Goal: Information Seeking & Learning: Learn about a topic

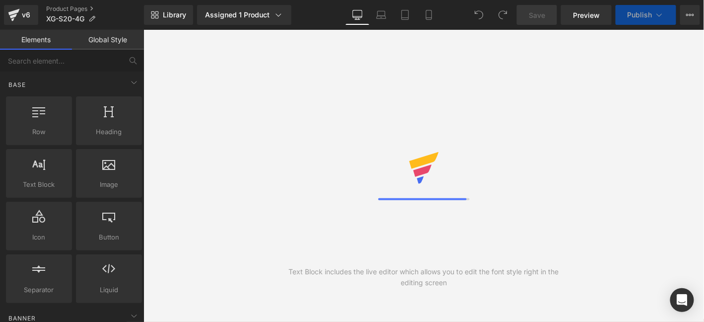
select select "pictures-first"
select select
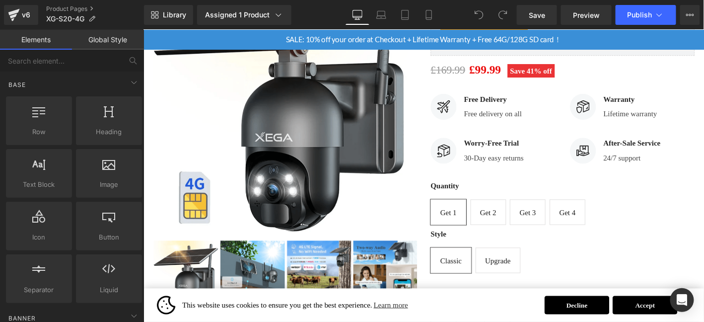
scroll to position [299, 0]
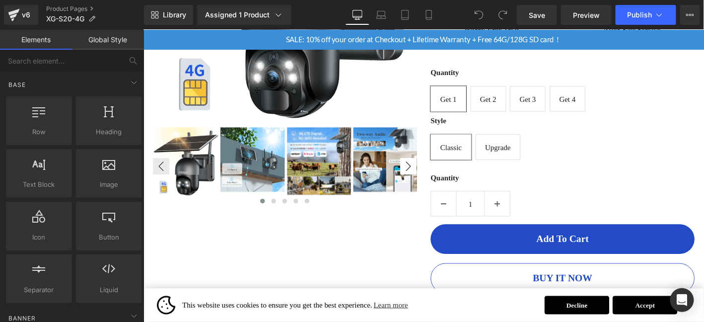
click at [358, 168] on img at bounding box center [331, 170] width 69 height 72
click at [448, 172] on div "SKU: XG-S20-EU4G (P) SKU Xega S20-4G LTE Security Camera No WiFi, 2K Super HD S…" at bounding box center [593, 85] width 298 height 536
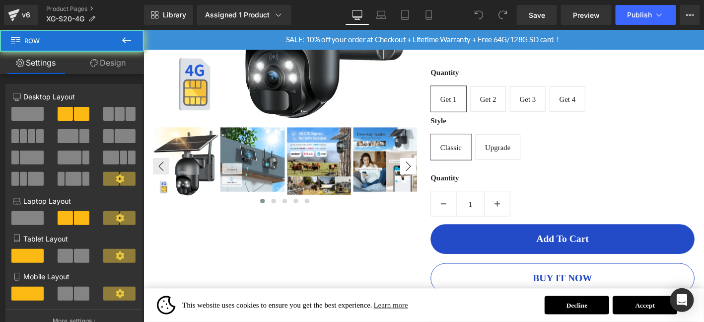
click at [425, 170] on button "›" at bounding box center [427, 176] width 18 height 18
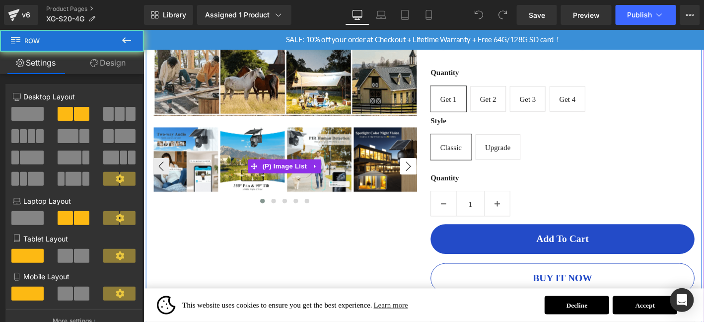
click at [422, 175] on button "›" at bounding box center [427, 176] width 18 height 18
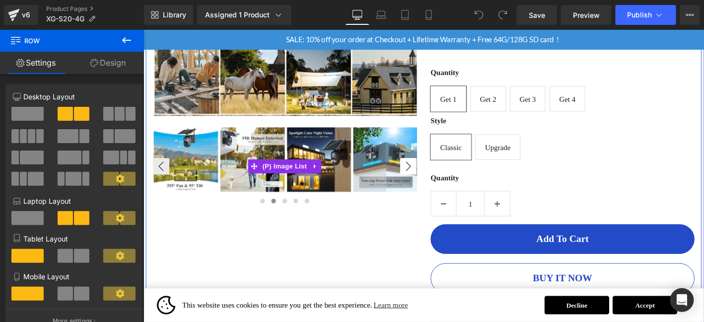
click at [423, 177] on button "›" at bounding box center [427, 176] width 18 height 18
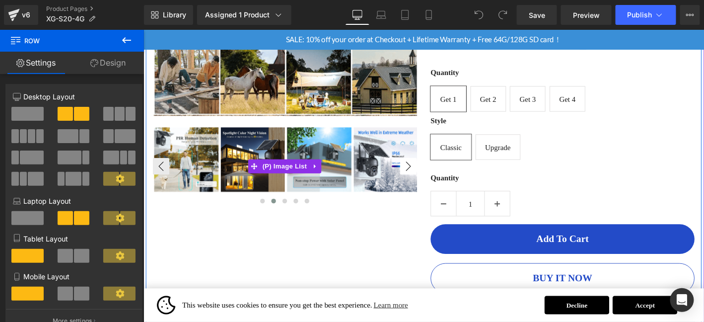
click at [426, 178] on button "›" at bounding box center [427, 176] width 18 height 18
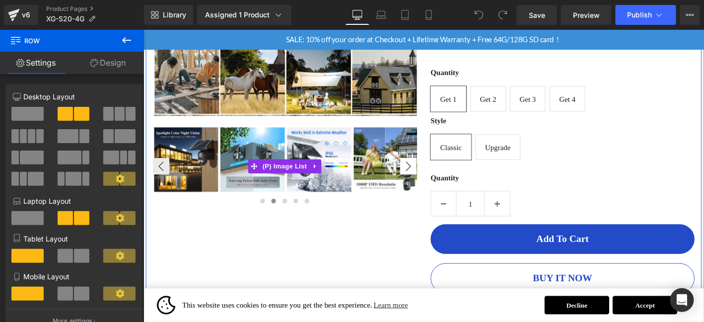
click at [433, 178] on button "›" at bounding box center [427, 176] width 18 height 18
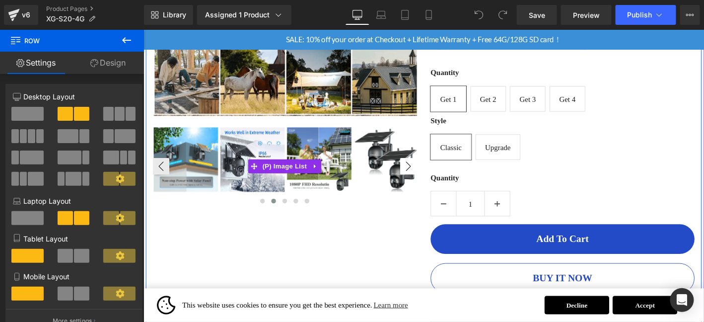
click at [433, 178] on button "›" at bounding box center [427, 176] width 18 height 18
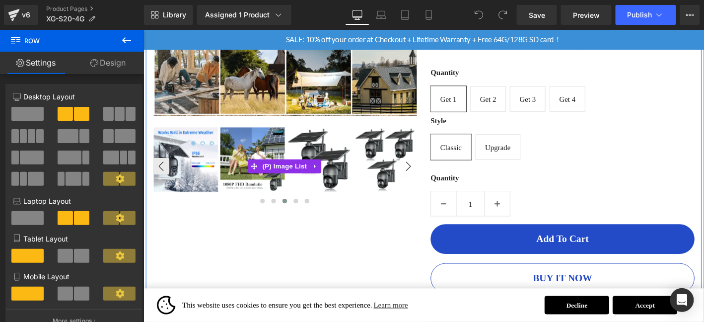
click at [434, 178] on button "›" at bounding box center [427, 176] width 18 height 18
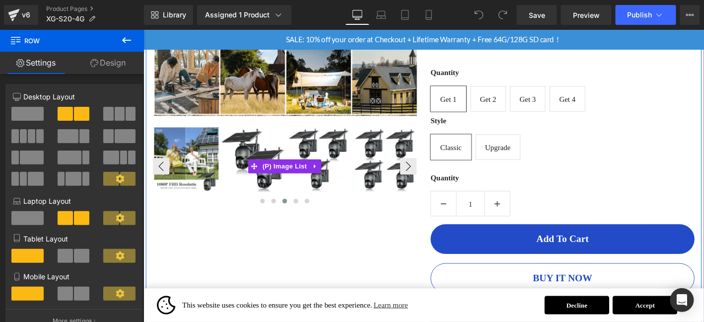
drag, startPoint x: 164, startPoint y: 172, endPoint x: 176, endPoint y: 176, distance: 12.9
click at [166, 173] on button "‹" at bounding box center [162, 176] width 18 height 18
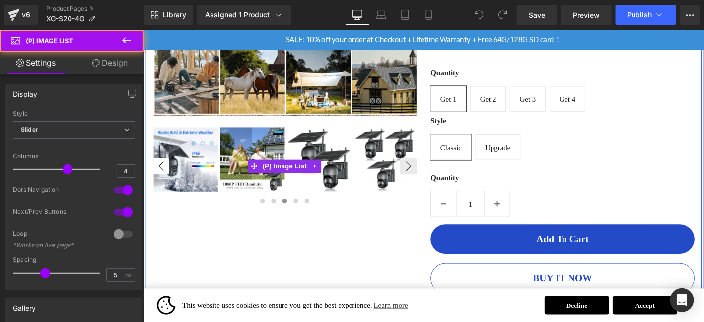
drag, startPoint x: 176, startPoint y: 176, endPoint x: 163, endPoint y: 176, distance: 12.9
click at [162, 176] on button "‹" at bounding box center [162, 176] width 18 height 18
click at [161, 176] on button "‹" at bounding box center [162, 176] width 18 height 18
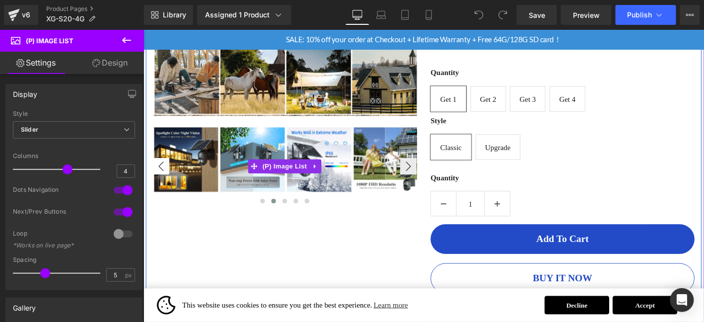
click at [161, 176] on button "‹" at bounding box center [162, 176] width 18 height 18
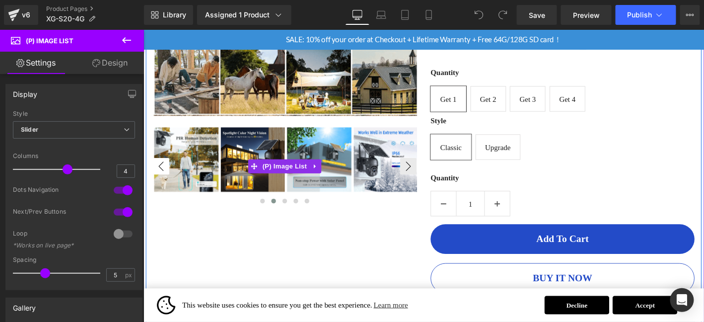
click at [161, 176] on button "‹" at bounding box center [162, 176] width 18 height 18
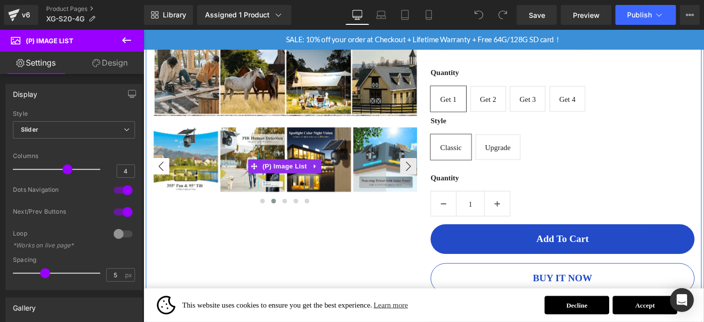
click at [161, 176] on button "‹" at bounding box center [162, 176] width 18 height 18
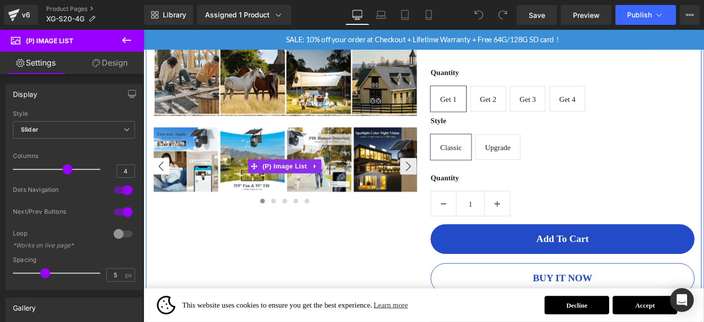
click at [161, 176] on button "‹" at bounding box center [162, 176] width 18 height 18
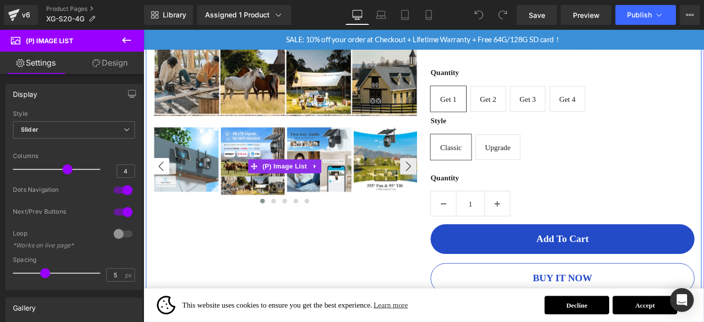
click at [161, 176] on button "‹" at bounding box center [162, 176] width 18 height 18
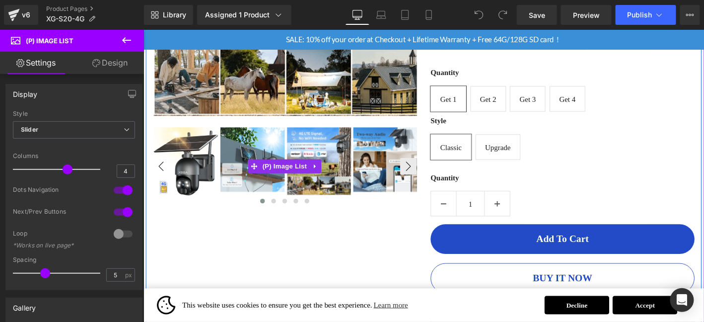
click at [161, 176] on button "‹" at bounding box center [162, 176] width 18 height 18
click at [435, 170] on button "›" at bounding box center [427, 176] width 18 height 18
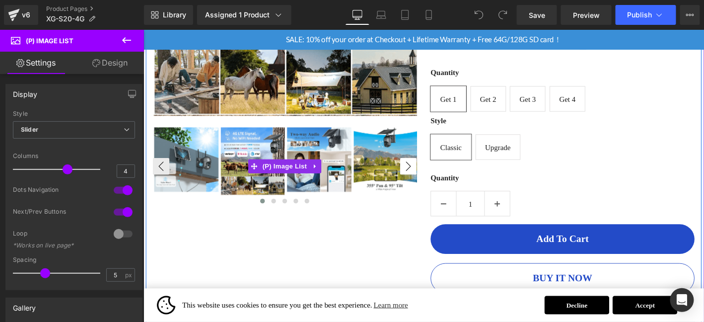
click at [430, 170] on button "›" at bounding box center [427, 176] width 18 height 18
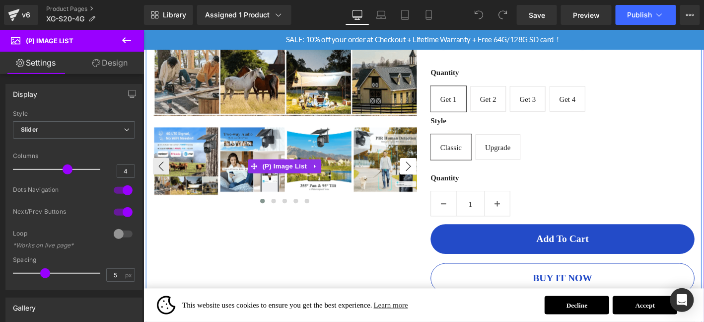
click at [427, 170] on button "›" at bounding box center [427, 176] width 18 height 18
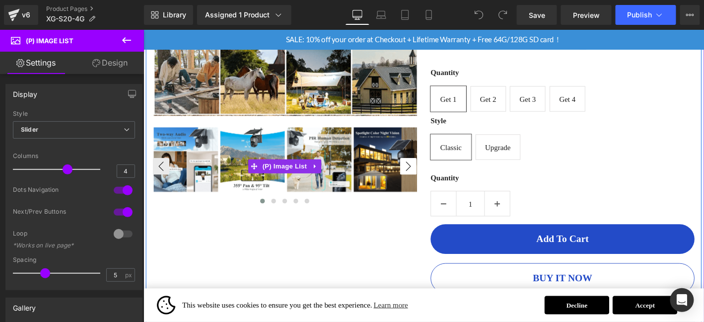
click at [426, 172] on button "›" at bounding box center [427, 176] width 18 height 18
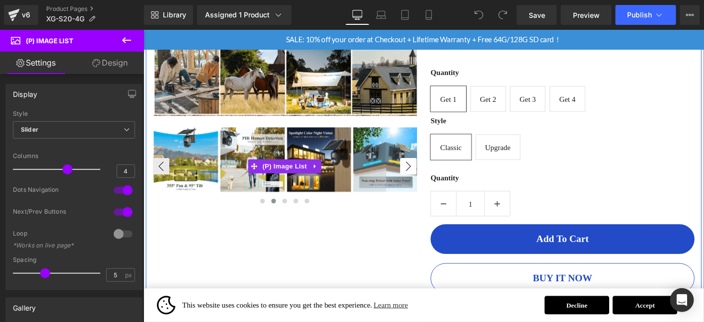
click at [422, 175] on button "›" at bounding box center [427, 176] width 18 height 18
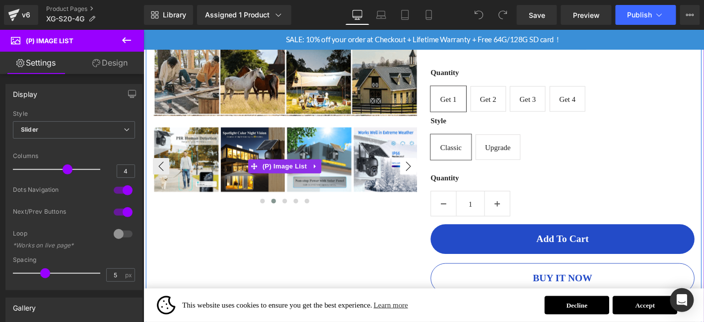
click at [421, 176] on button "›" at bounding box center [427, 176] width 18 height 18
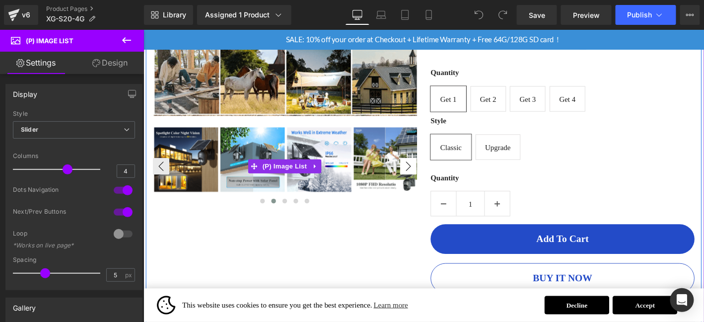
click at [421, 176] on button "›" at bounding box center [427, 176] width 18 height 18
